Goal: Navigation & Orientation: Find specific page/section

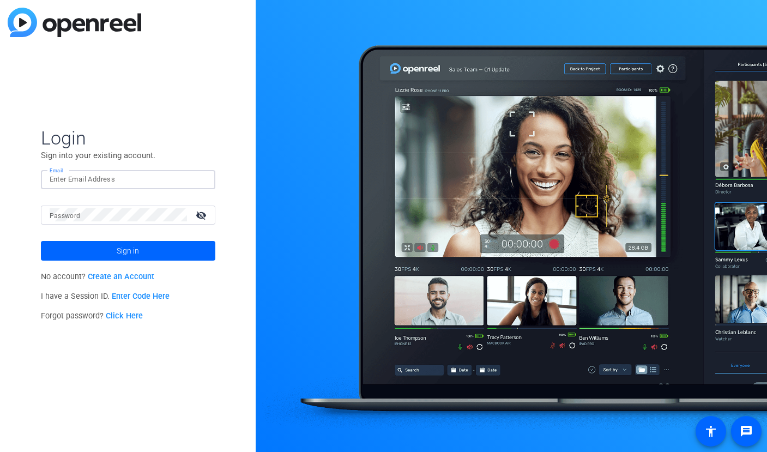
click at [150, 184] on input "Email" at bounding box center [128, 179] width 157 height 13
type input "[EMAIL_ADDRESS][PERSON_NAME][DOMAIN_NAME]"
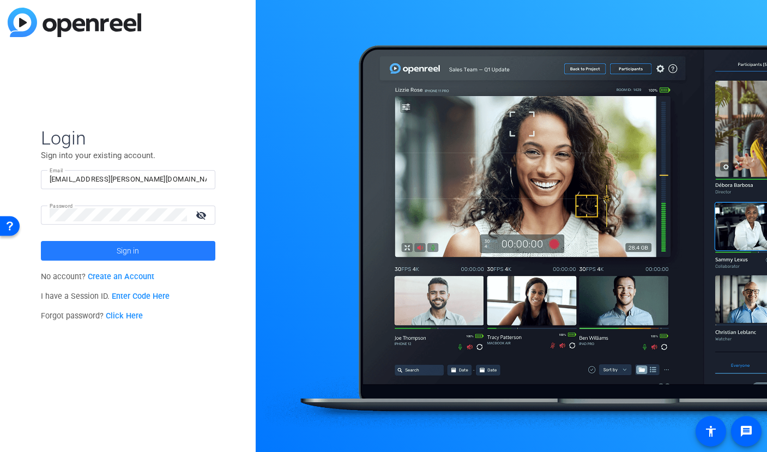
click at [95, 249] on span at bounding box center [128, 251] width 174 height 26
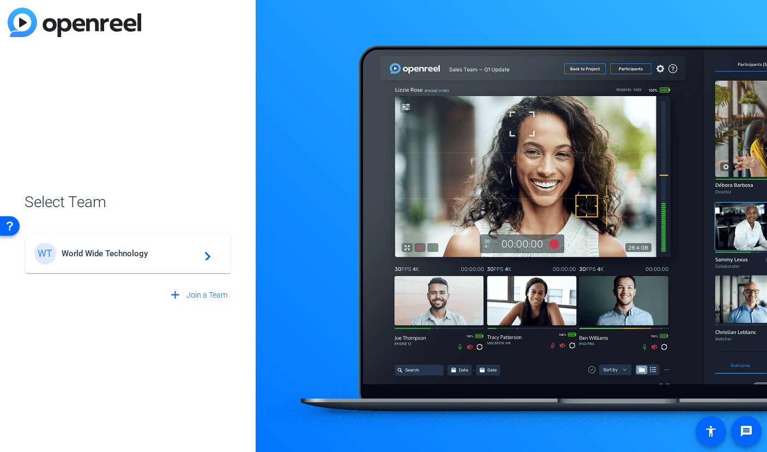
click at [90, 249] on span "World Wide Technology" at bounding box center [130, 254] width 136 height 10
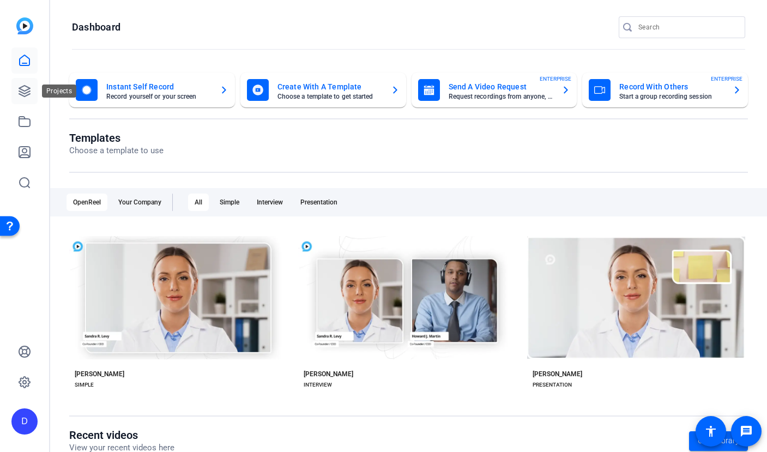
click at [29, 102] on link at bounding box center [24, 91] width 26 height 26
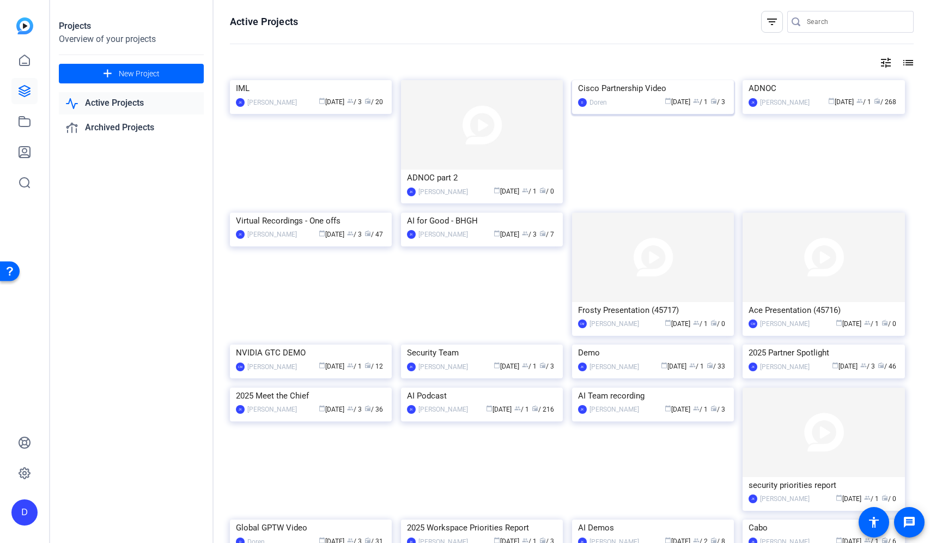
click at [700, 80] on img at bounding box center [653, 80] width 162 height 0
